Goal: Task Accomplishment & Management: Use online tool/utility

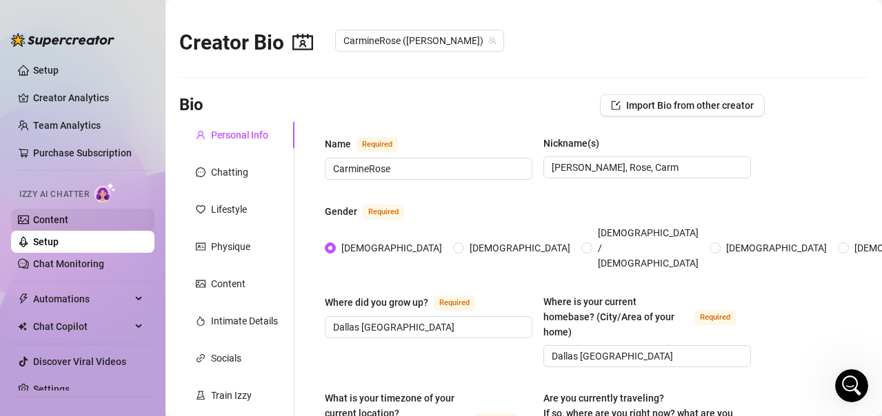
scroll to position [1259, 0]
click at [59, 243] on link "Setup" at bounding box center [46, 241] width 26 height 11
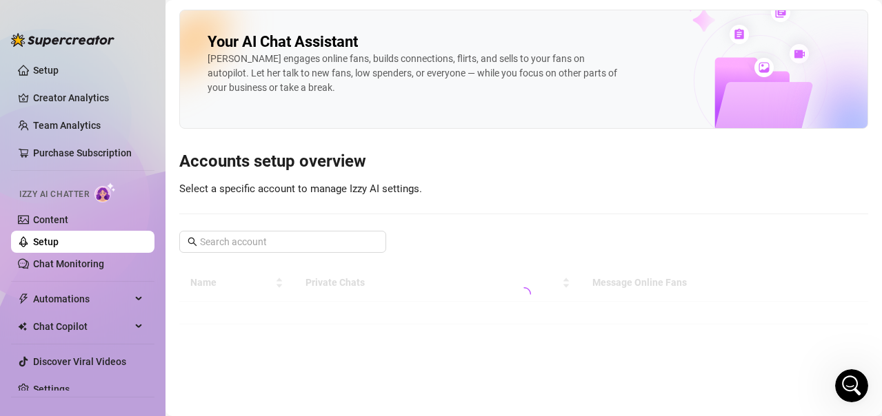
click at [59, 243] on link "Setup" at bounding box center [46, 241] width 26 height 11
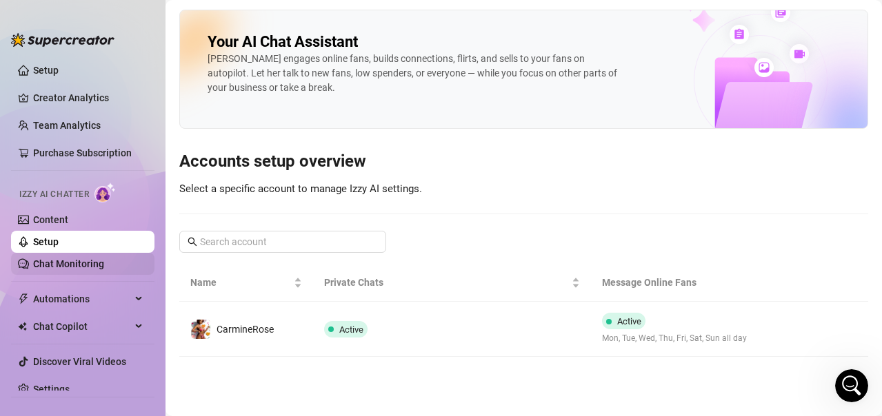
click at [74, 270] on link "Chat Monitoring" at bounding box center [68, 264] width 71 height 11
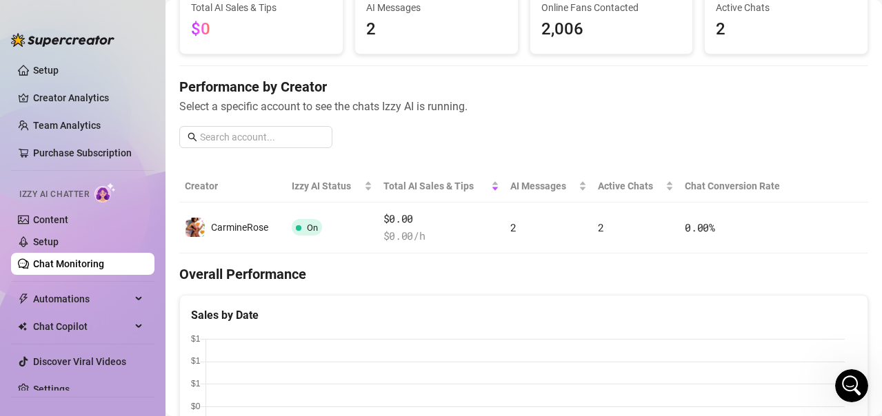
scroll to position [48, 0]
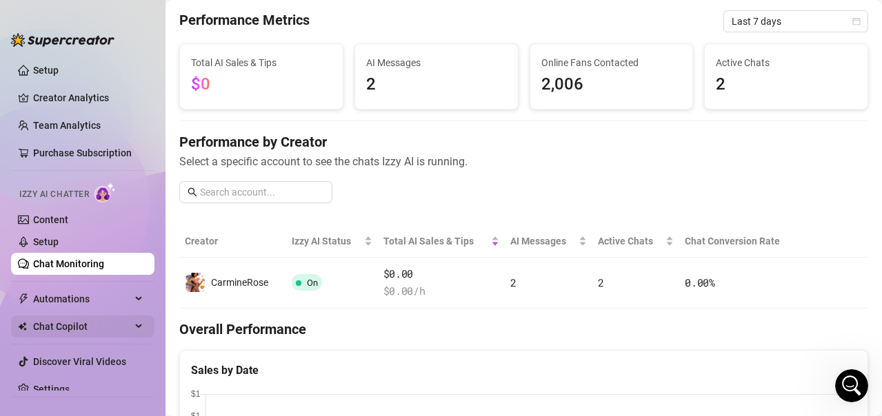
click at [60, 325] on span "Chat Copilot" at bounding box center [82, 327] width 98 height 22
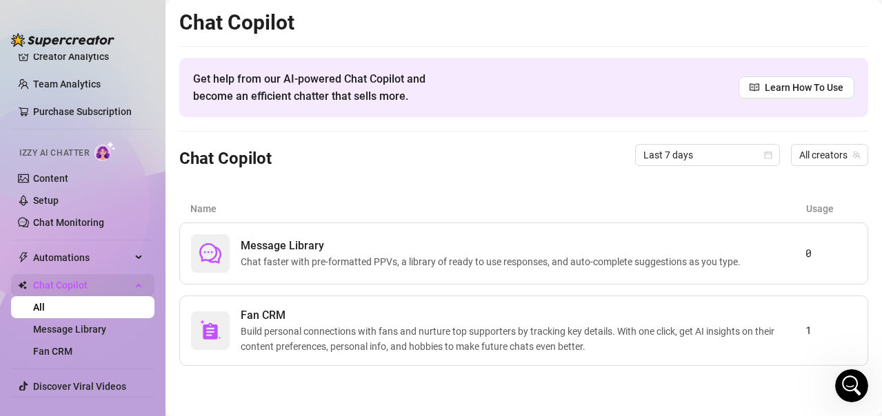
scroll to position [81, 0]
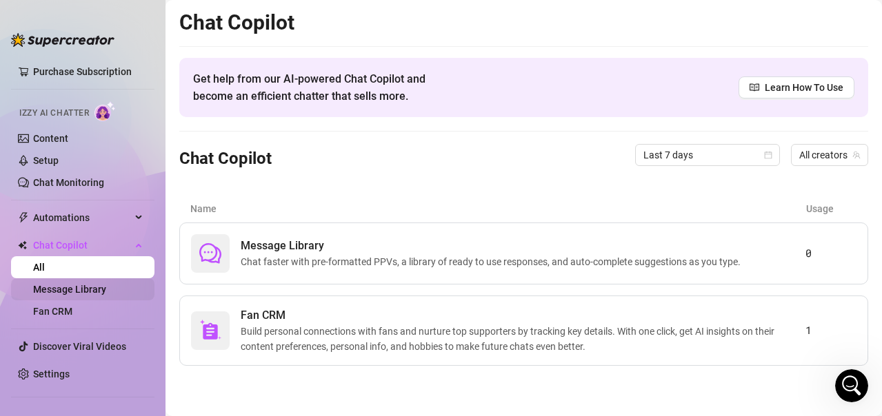
click at [50, 290] on link "Message Library" at bounding box center [69, 289] width 73 height 11
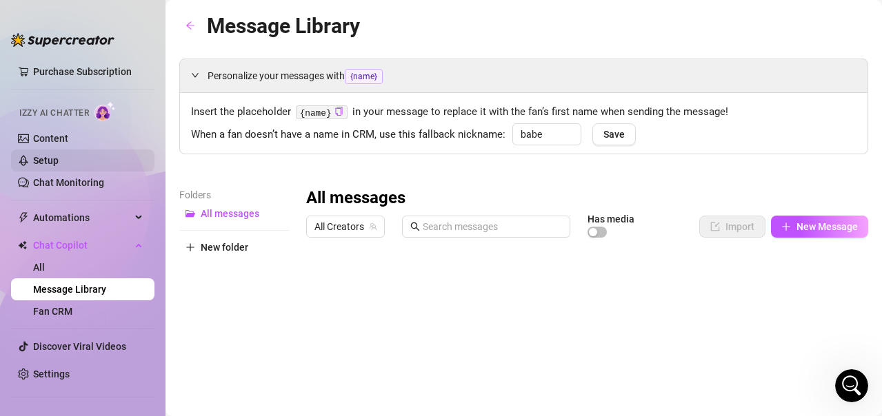
click at [38, 160] on link "Setup" at bounding box center [46, 160] width 26 height 11
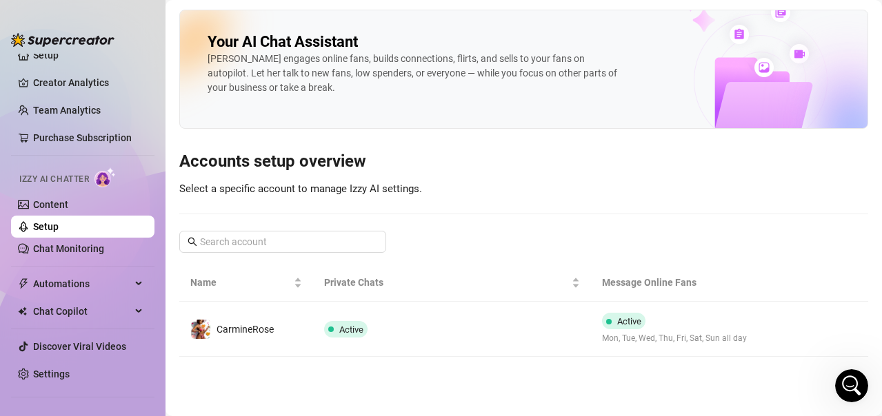
scroll to position [15, 0]
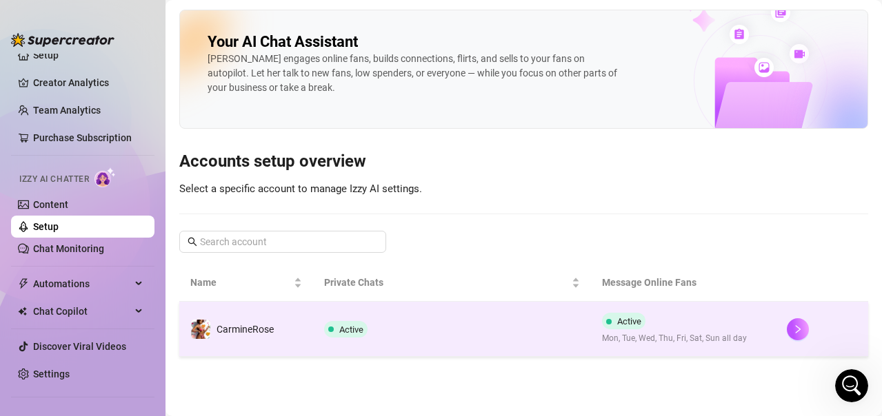
click at [781, 332] on td at bounding box center [822, 329] width 92 height 55
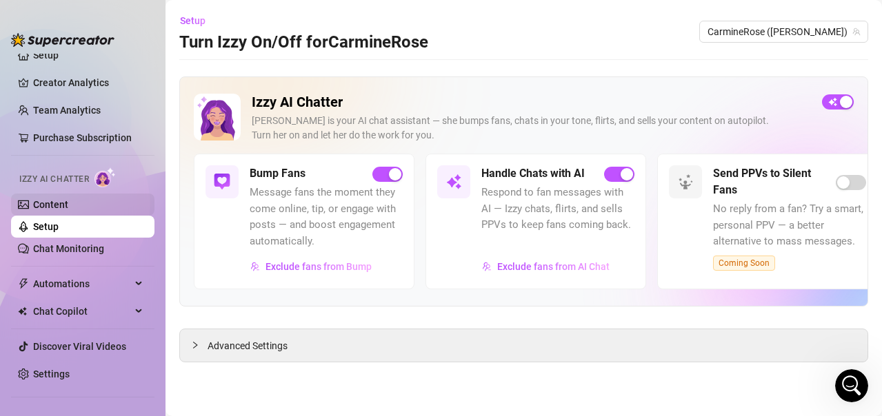
click at [68, 199] on link "Content" at bounding box center [50, 204] width 35 height 11
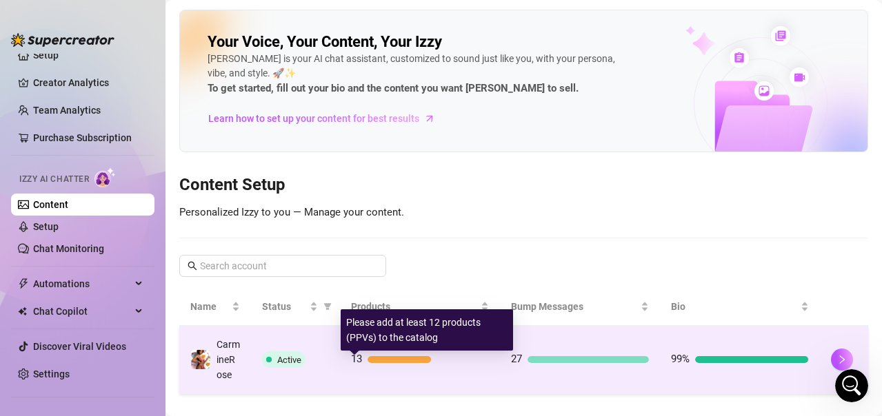
click at [399, 361] on div "13" at bounding box center [420, 360] width 138 height 17
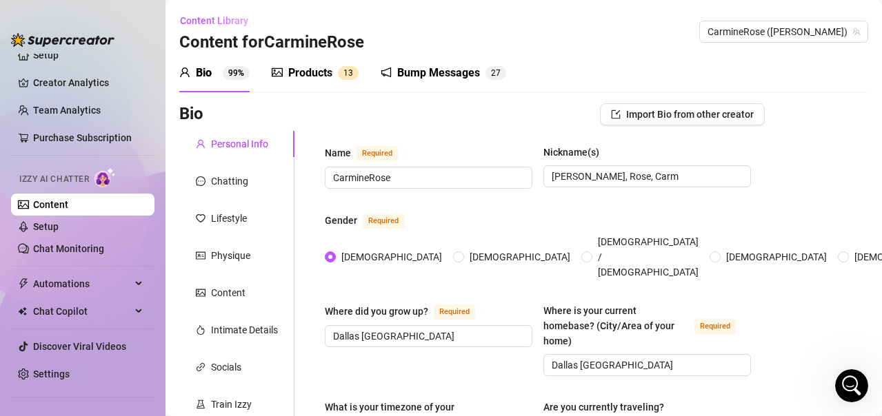
click at [305, 73] on div "Products" at bounding box center [310, 73] width 44 height 17
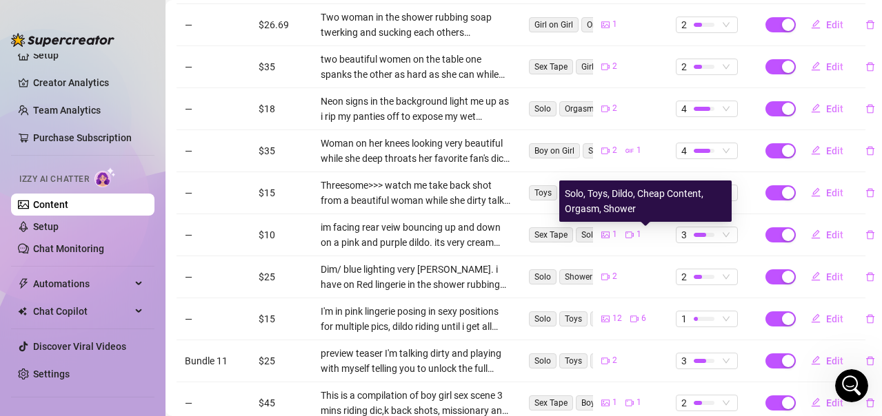
scroll to position [407, 3]
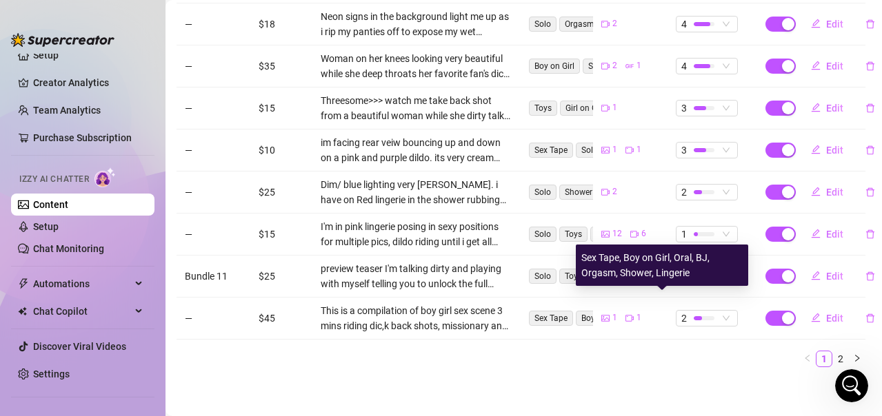
click at [578, 311] on span "Boy on Girl" at bounding box center [601, 318] width 51 height 15
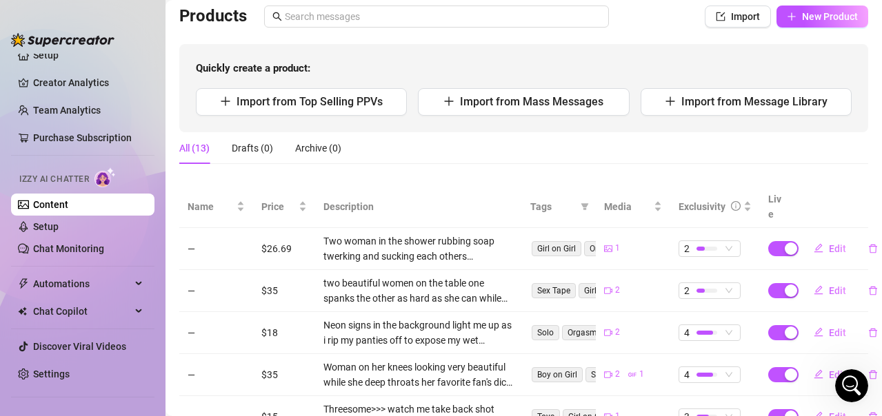
scroll to position [97, 0]
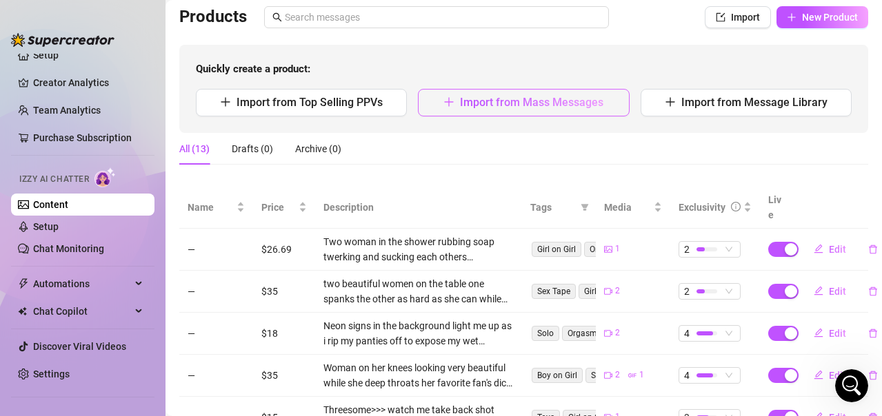
click at [594, 104] on span "Import from Mass Messages" at bounding box center [531, 102] width 143 height 13
type textarea "Type your message here..."
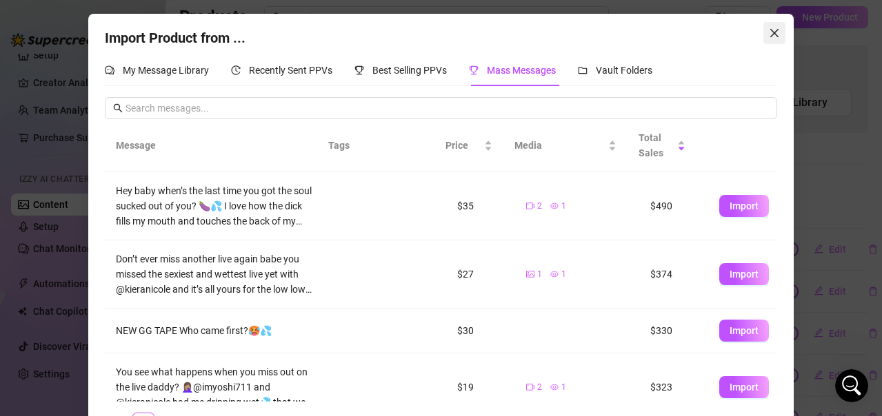
click at [778, 26] on button "Close" at bounding box center [774, 33] width 22 height 22
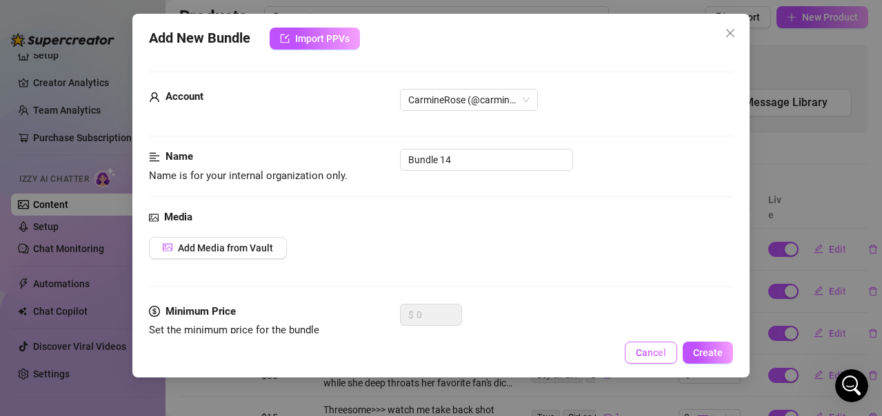
click at [655, 356] on span "Cancel" at bounding box center [651, 352] width 30 height 11
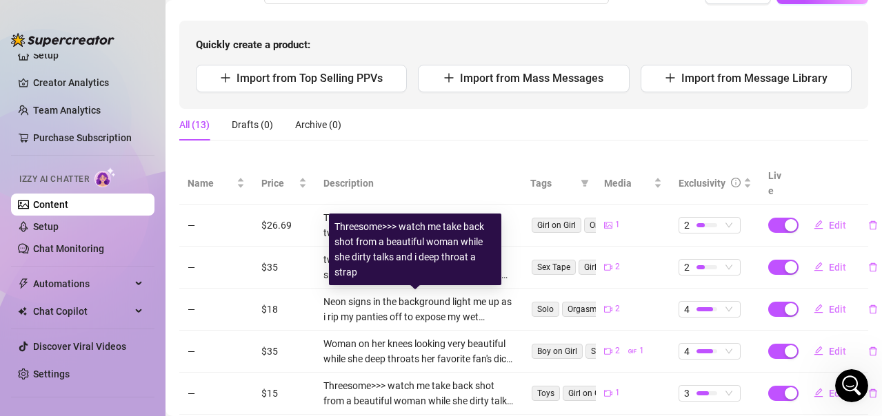
scroll to position [0, 0]
